Goal: Task Accomplishment & Management: Manage account settings

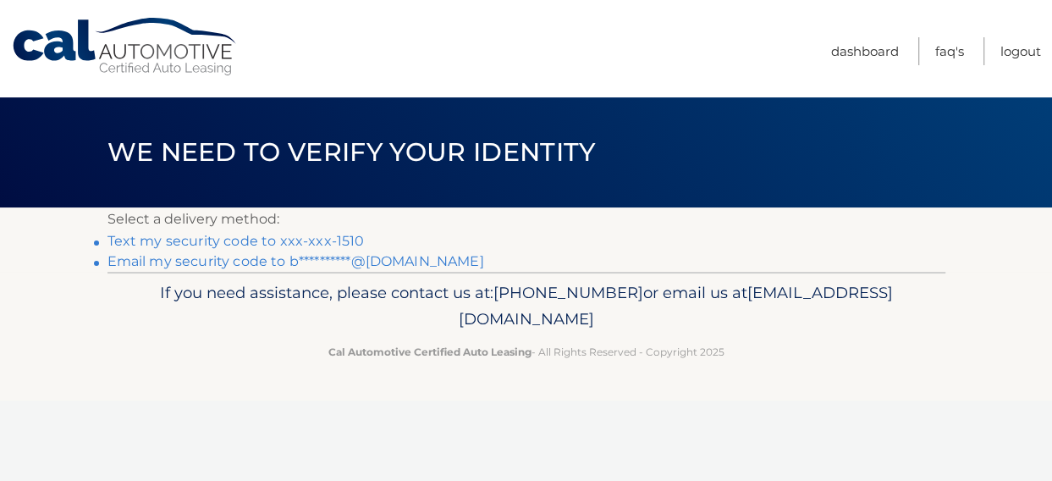
click at [271, 239] on link "Text my security code to xxx-xxx-1510" at bounding box center [235, 241] width 257 height 16
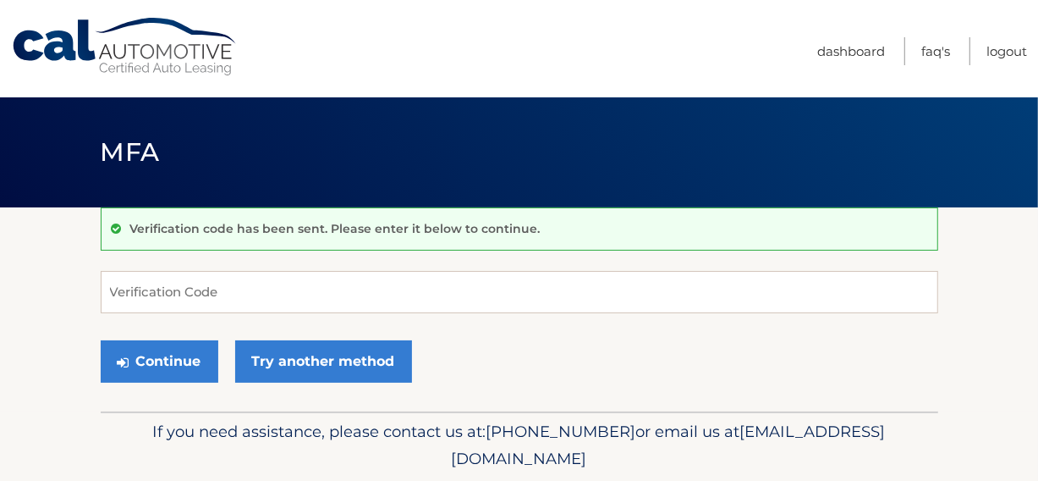
scroll to position [58, 0]
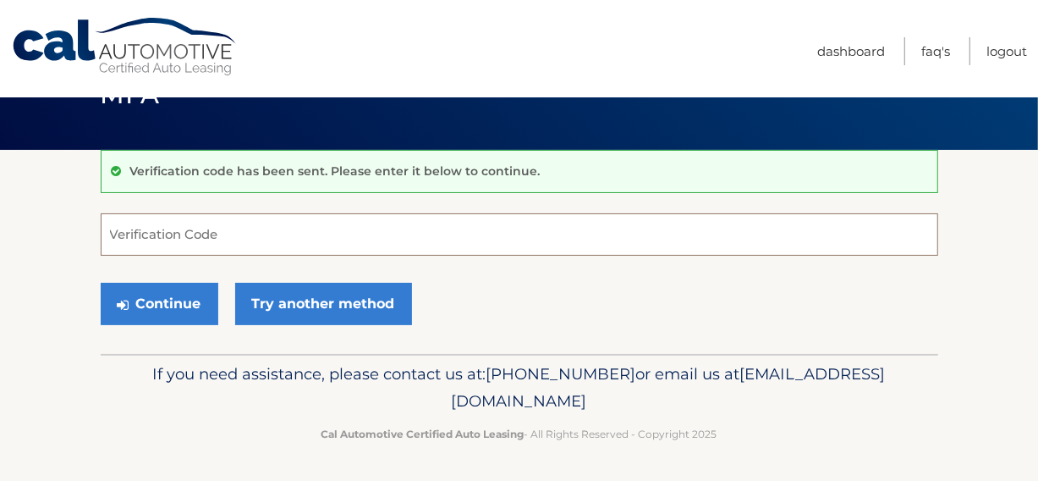
click at [225, 237] on input "Verification Code" at bounding box center [520, 234] width 838 height 42
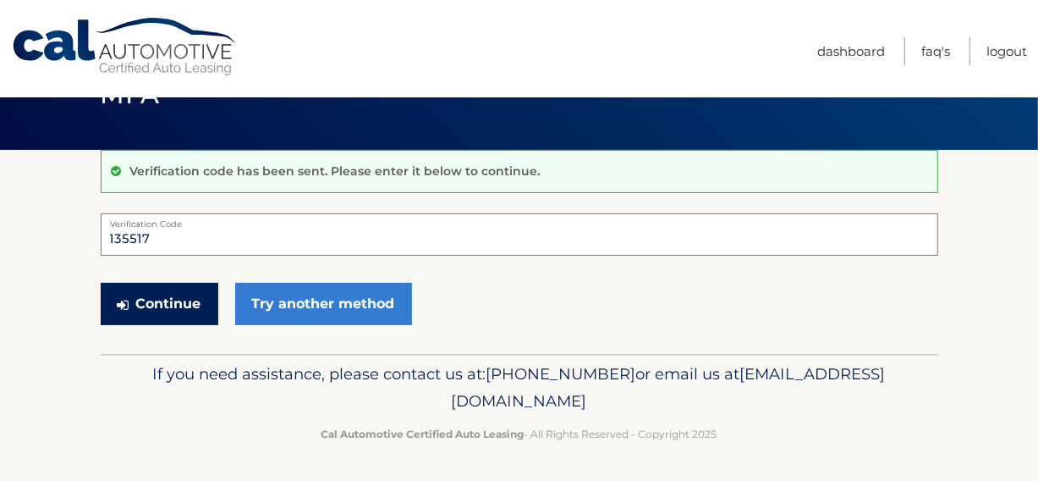
type input "135517"
click at [144, 295] on button "Continue" at bounding box center [160, 304] width 118 height 42
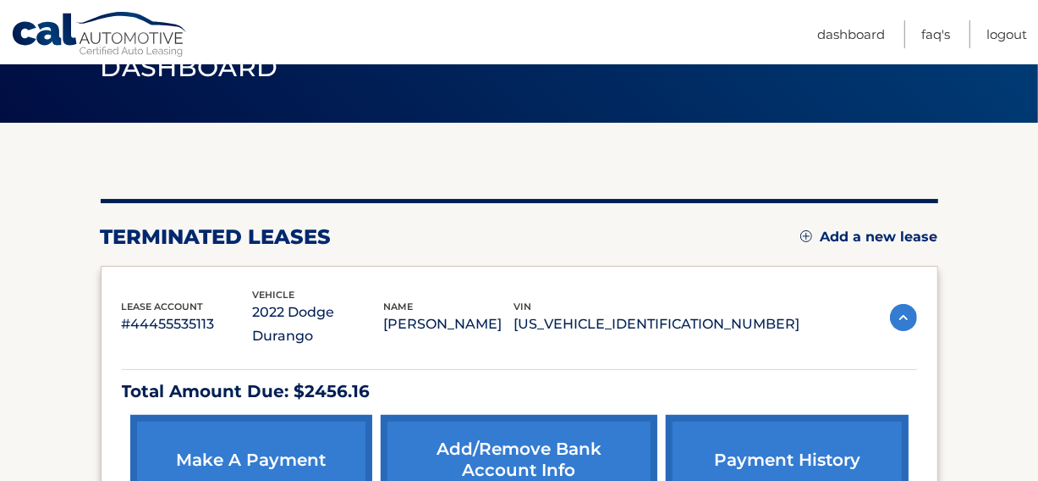
scroll to position [169, 0]
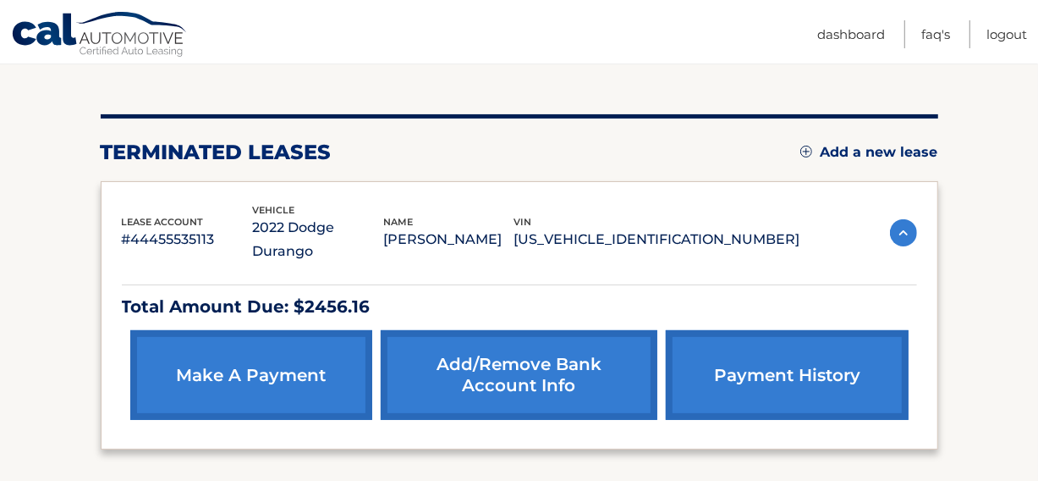
click at [786, 351] on link "payment history" at bounding box center [787, 375] width 242 height 90
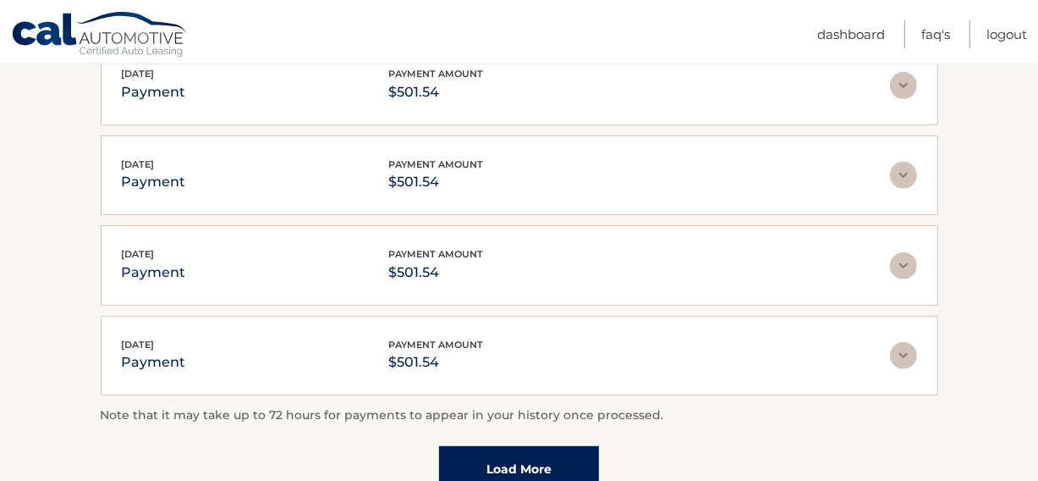
scroll to position [542, 0]
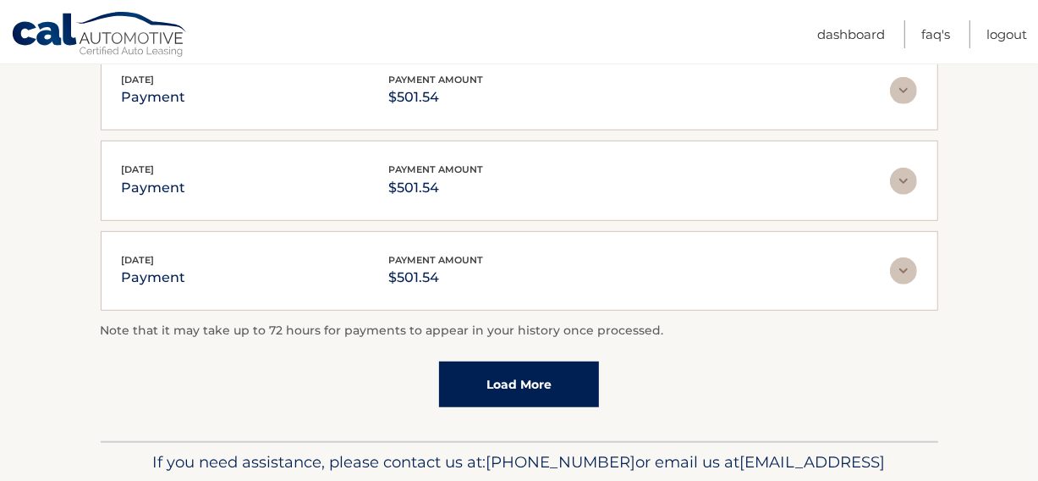
click at [541, 384] on link "Load More" at bounding box center [519, 384] width 160 height 46
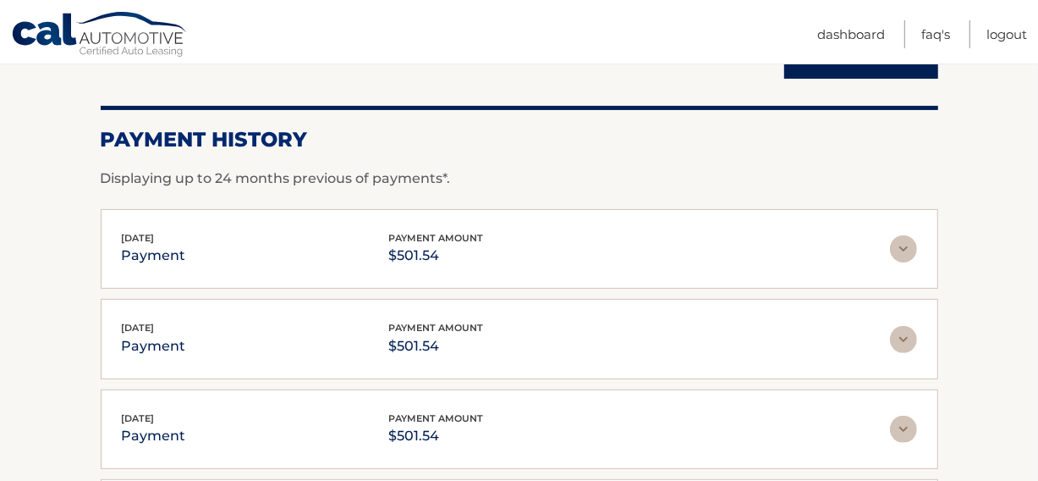
scroll to position [119, 0]
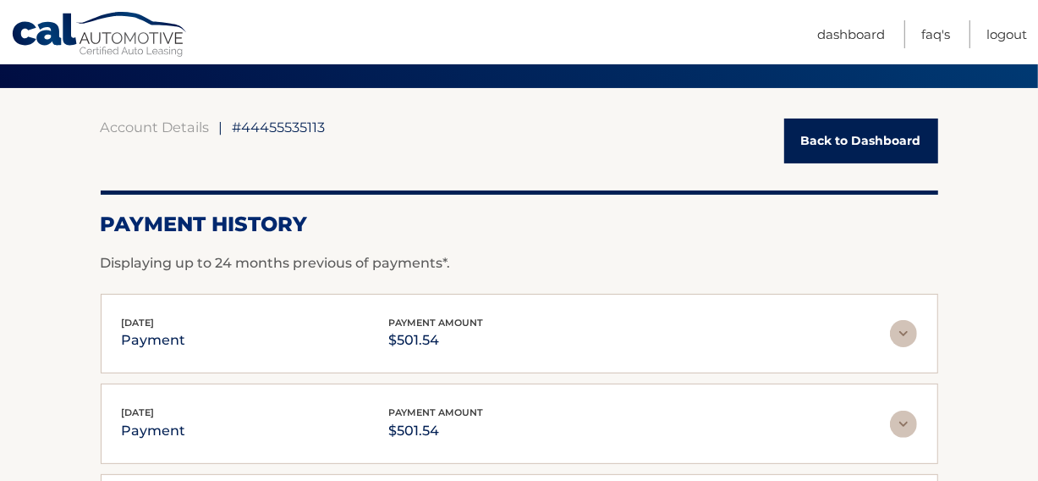
click at [856, 143] on link "Back to Dashboard" at bounding box center [861, 140] width 154 height 45
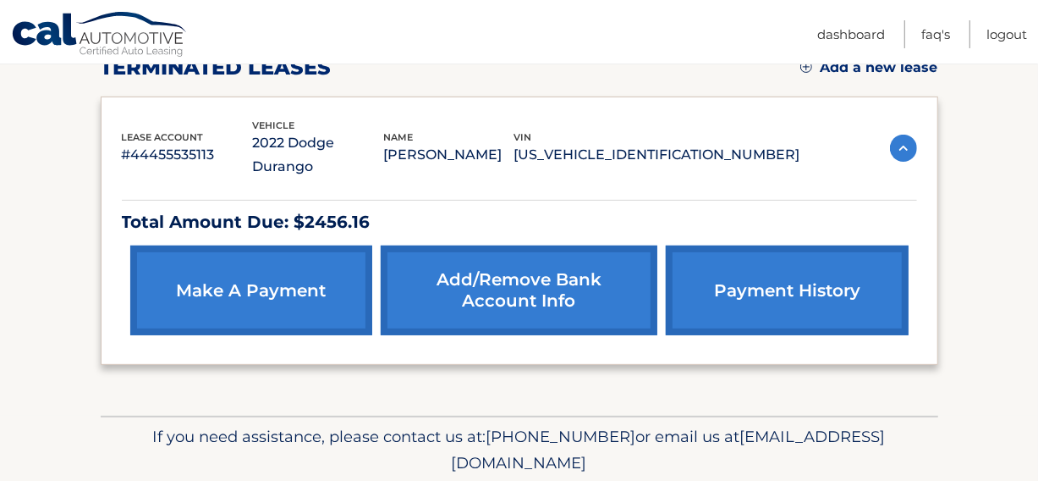
scroll to position [290, 0]
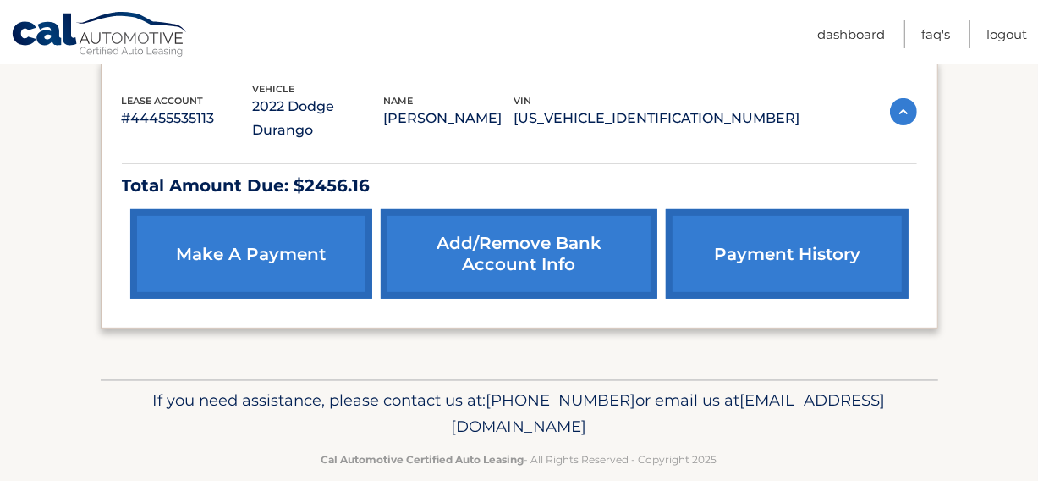
click at [327, 229] on link "make a payment" at bounding box center [251, 254] width 242 height 90
click at [305, 230] on link "make a payment" at bounding box center [251, 254] width 242 height 90
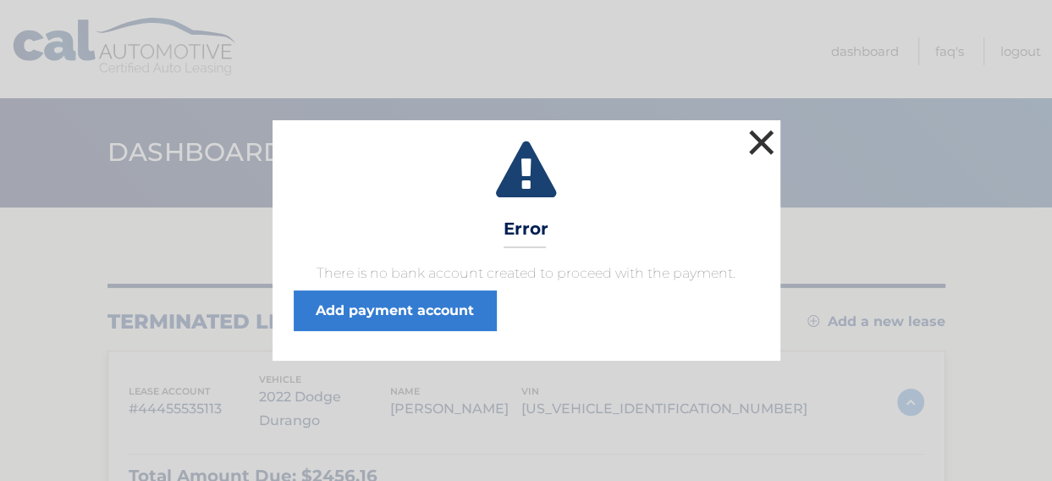
click at [761, 141] on button "×" at bounding box center [762, 142] width 34 height 34
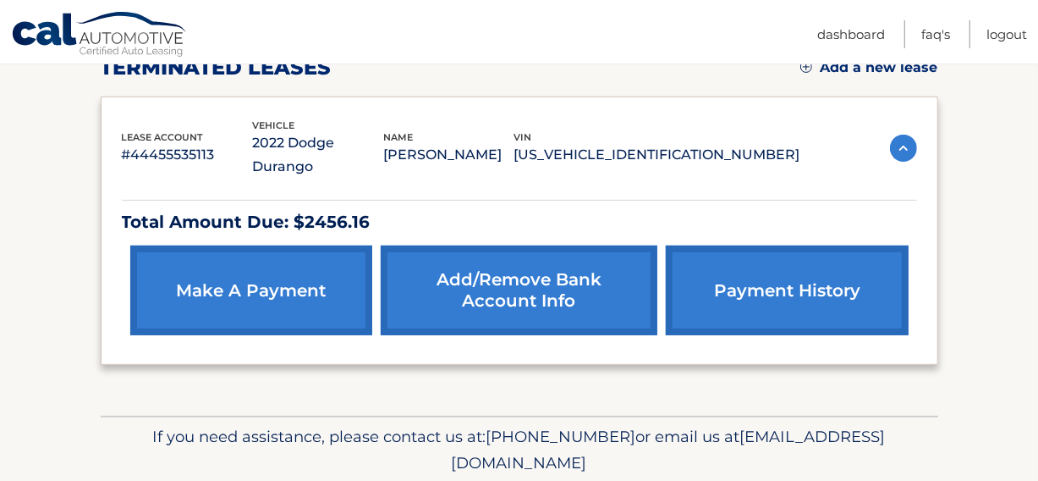
scroll to position [169, 0]
